Goal: Transaction & Acquisition: Book appointment/travel/reservation

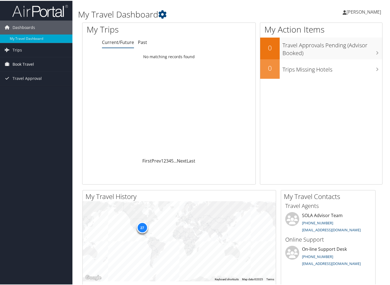
click at [10, 62] on icon at bounding box center [7, 63] width 8 height 8
click at [41, 85] on link "Book/Manage Online Trips" at bounding box center [36, 83] width 72 height 8
click at [29, 83] on link "Book/Manage Online Trips" at bounding box center [36, 83] width 72 height 8
